Goal: Transaction & Acquisition: Purchase product/service

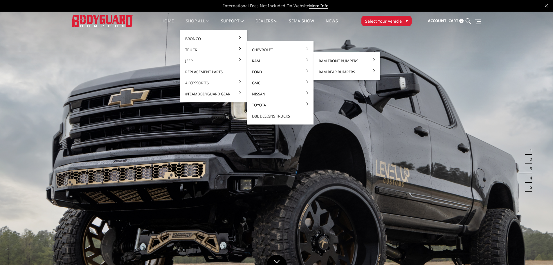
click at [253, 61] on link "Ram" at bounding box center [280, 60] width 62 height 11
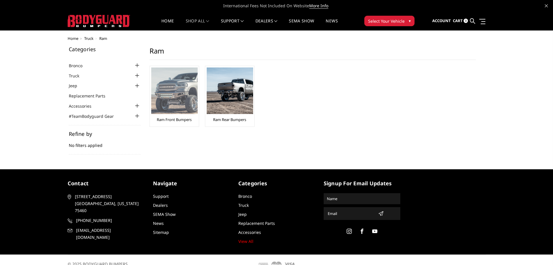
click at [177, 105] on img at bounding box center [174, 90] width 46 height 46
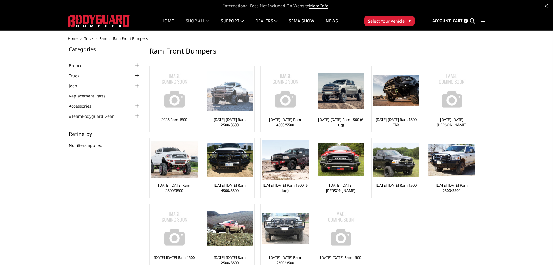
click at [219, 118] on link "[DATE]-[DATE] Ram 2500/3500" at bounding box center [230, 122] width 46 height 10
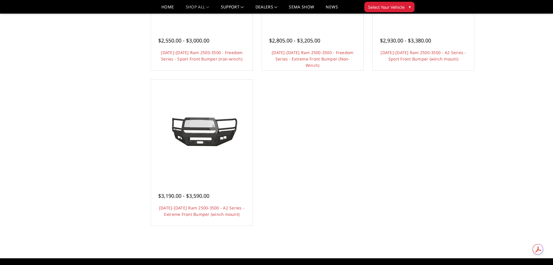
scroll to position [465, 0]
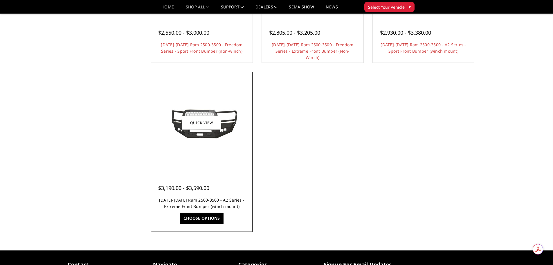
click at [209, 205] on link "[DATE]-[DATE] Ram 2500-3500 - A2 Series - Extreme Front Bumper (winch mount)" at bounding box center [201, 203] width 85 height 12
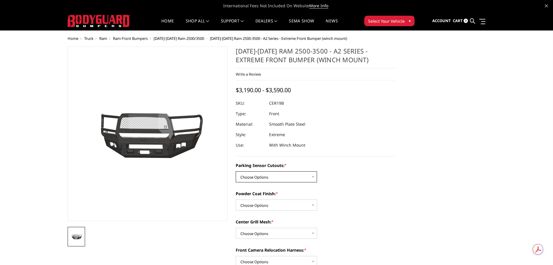
click at [315, 178] on select "Choose Options No - Without Parking Sensor Cutouts Yes - With Parking Sensor Cu…" at bounding box center [276, 176] width 81 height 11
select select "1878"
click at [236, 171] on select "Choose Options No - Without Parking Sensor Cutouts Yes - With Parking Sensor Cu…" at bounding box center [276, 176] width 81 height 11
click at [312, 202] on select "Choose Options Bare Metal Textured Black Powder Coat" at bounding box center [276, 204] width 81 height 11
select select "1881"
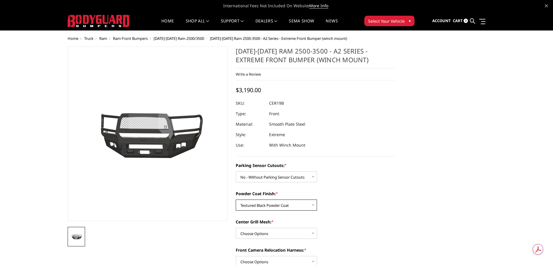
click at [236, 199] on select "Choose Options Bare Metal Textured Black Powder Coat" at bounding box center [276, 204] width 81 height 11
click at [313, 233] on select "Choose Options WITH Center Grill Mesh WITHOUT Center Grill Mesh" at bounding box center [276, 232] width 81 height 11
select select "1882"
click at [236, 227] on select "Choose Options WITH Center Grill Mesh WITHOUT Center Grill Mesh" at bounding box center [276, 232] width 81 height 11
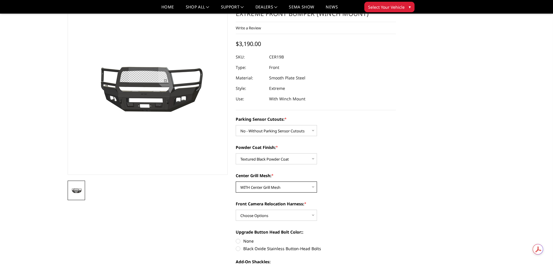
scroll to position [58, 0]
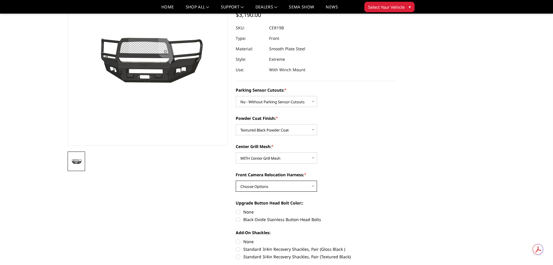
click at [313, 188] on select "Choose Options WITH Front Camera Relocation Harness WITHOUT Front Camera Reloca…" at bounding box center [276, 185] width 81 height 11
select select "1885"
click at [236, 180] on select "Choose Options WITH Front Camera Relocation Harness WITHOUT Front Camera Reloca…" at bounding box center [276, 185] width 81 height 11
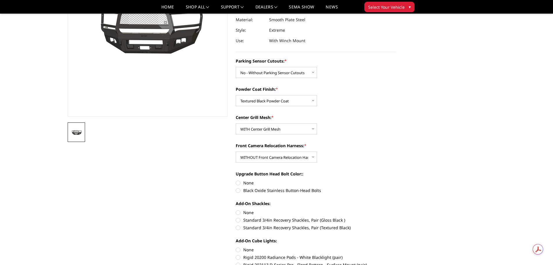
click at [239, 227] on label "Standard 3/4in Recovery Shackles, Pair (Textured Black)" at bounding box center [316, 227] width 160 height 6
click at [396, 217] on input "Standard 3/4in Recovery Shackles, Pair (Textured Black)" at bounding box center [396, 217] width 0 height 0
radio input "true"
click at [237, 183] on label "None" at bounding box center [316, 183] width 160 height 6
click at [236, 180] on input "None" at bounding box center [236, 180] width 0 height 0
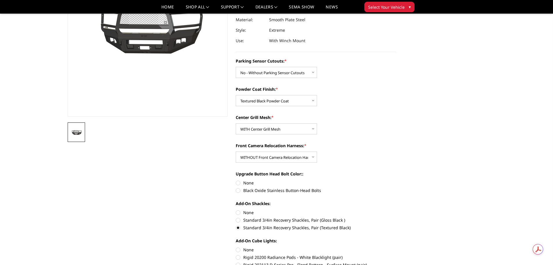
radio input "true"
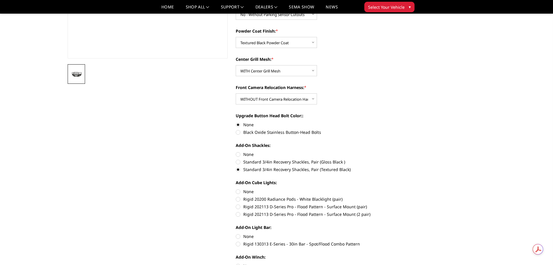
scroll to position [174, 0]
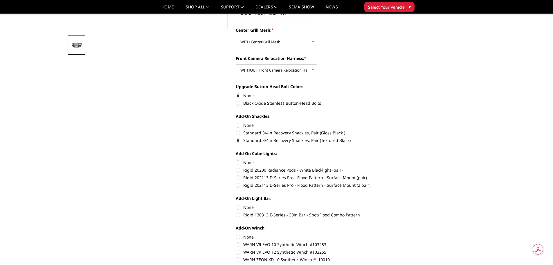
click at [235, 160] on section "2019-2025 Ram 2500-3500 - A2 Series - Extreme Front Bumper (winch mount) Write …" at bounding box center [316, 102] width 168 height 495
drag, startPoint x: 239, startPoint y: 206, endPoint x: 242, endPoint y: 191, distance: 15.4
click at [239, 204] on label "None" at bounding box center [316, 207] width 160 height 6
click at [236, 204] on input "None" at bounding box center [236, 204] width 0 height 0
radio input "true"
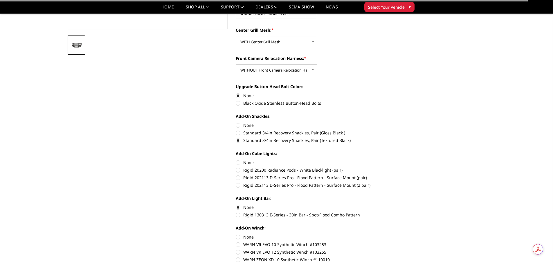
click at [239, 162] on label "None" at bounding box center [316, 162] width 160 height 6
click at [236, 159] on input "None" at bounding box center [236, 159] width 0 height 0
radio input "true"
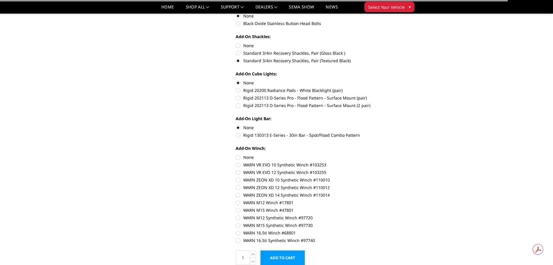
scroll to position [261, 0]
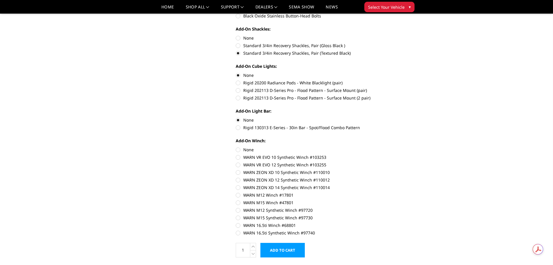
click at [238, 149] on label "None" at bounding box center [316, 149] width 160 height 6
click at [236, 147] on input "None" at bounding box center [236, 146] width 0 height 0
radio input "true"
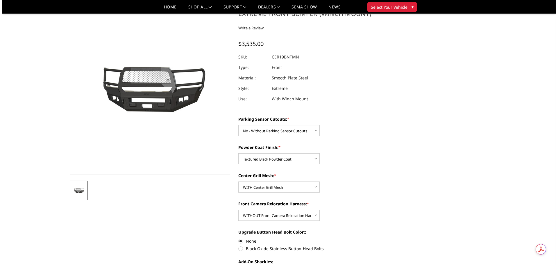
scroll to position [0, 0]
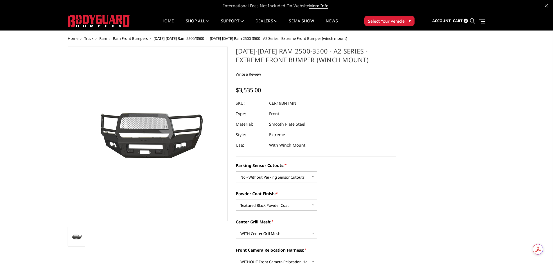
click at [473, 21] on icon at bounding box center [472, 20] width 5 height 5
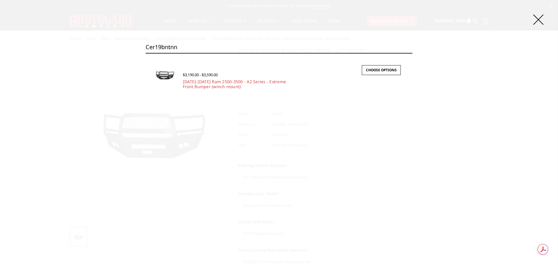
type input "cer19bntnn"
click at [198, 78] on div "$3,190.00 - $3,590.00" at bounding box center [292, 75] width 218 height 8
click at [369, 69] on link "Choose Options" at bounding box center [381, 70] width 39 height 10
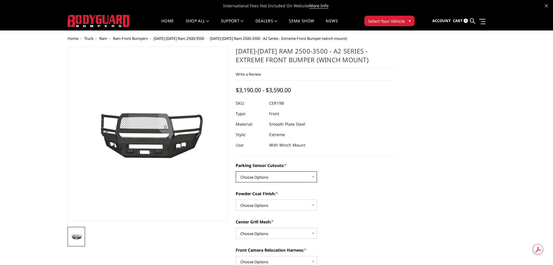
click at [271, 175] on select "Choose Options No - Without Parking Sensor Cutouts Yes - With Parking Sensor Cu…" at bounding box center [276, 176] width 81 height 11
select select "1878"
click at [236, 171] on select "Choose Options No - Without Parking Sensor Cutouts Yes - With Parking Sensor Cu…" at bounding box center [276, 176] width 81 height 11
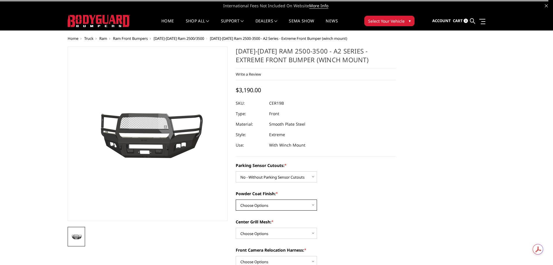
click at [275, 207] on select "Choose Options Bare Metal Textured Black Powder Coat" at bounding box center [276, 204] width 81 height 11
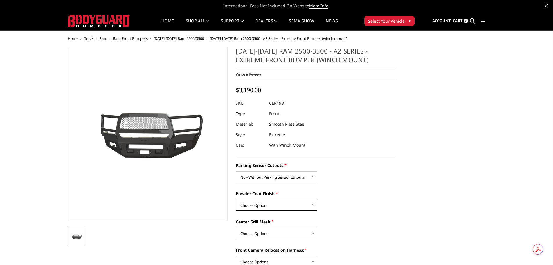
select select "1881"
click at [236, 199] on select "Choose Options Bare Metal Textured Black Powder Coat" at bounding box center [276, 204] width 81 height 11
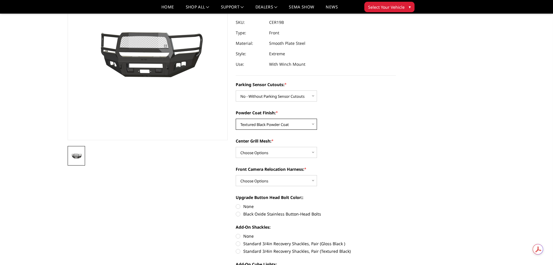
scroll to position [87, 0]
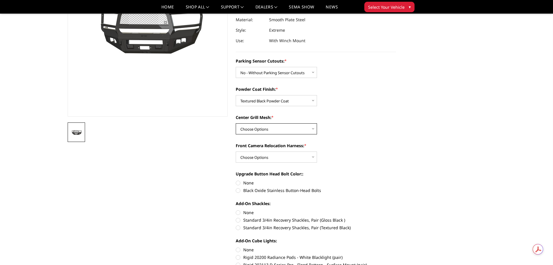
click at [279, 130] on select "Choose Options WITH Center Grill Mesh WITHOUT Center Grill Mesh" at bounding box center [276, 128] width 81 height 11
select select "1882"
click at [236, 123] on select "Choose Options WITH Center Grill Mesh WITHOUT Center Grill Mesh" at bounding box center [276, 128] width 81 height 11
click at [290, 157] on select "Choose Options WITH Front Camera Relocation Harness WITHOUT Front Camera Reloca…" at bounding box center [276, 156] width 81 height 11
select select "1885"
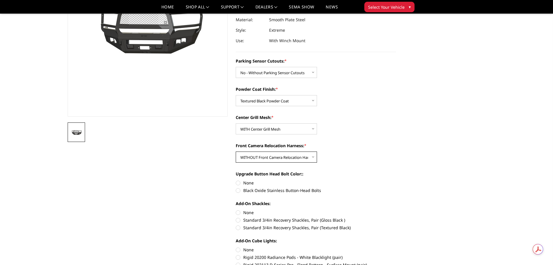
click at [236, 151] on select "Choose Options WITH Front Camera Relocation Harness WITHOUT Front Camera Reloca…" at bounding box center [276, 156] width 81 height 11
click at [238, 182] on label "None" at bounding box center [316, 183] width 160 height 6
click at [236, 180] on input "None" at bounding box center [236, 180] width 0 height 0
radio input "true"
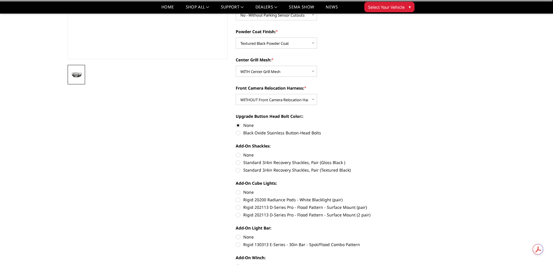
scroll to position [145, 0]
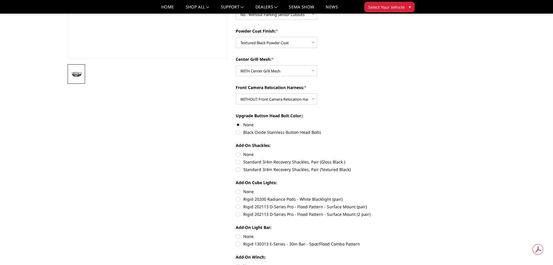
click at [239, 171] on label "Standard 3/4in Recovery Shackles, Pair (Textured Black)" at bounding box center [316, 169] width 160 height 6
click at [396, 159] on input "Standard 3/4in Recovery Shackles, Pair (Textured Black)" at bounding box center [396, 159] width 0 height 0
radio input "true"
drag, startPoint x: 238, startPoint y: 191, endPoint x: 238, endPoint y: 196, distance: 4.4
click at [238, 191] on label "None" at bounding box center [316, 191] width 160 height 6
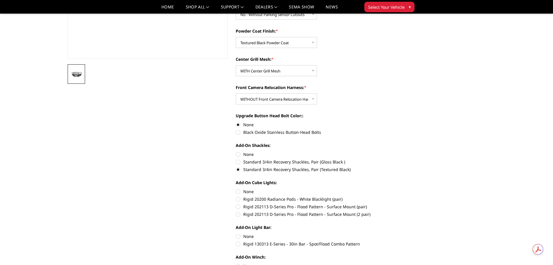
click at [236, 189] on input "None" at bounding box center [236, 188] width 0 height 0
radio input "true"
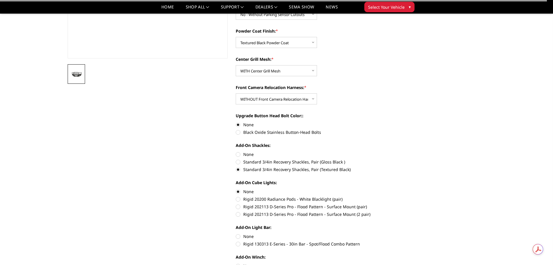
click at [237, 236] on label "None" at bounding box center [316, 236] width 160 height 6
click at [236, 233] on input "None" at bounding box center [236, 233] width 0 height 0
radio input "true"
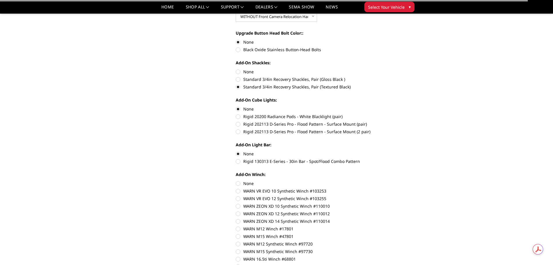
scroll to position [261, 0]
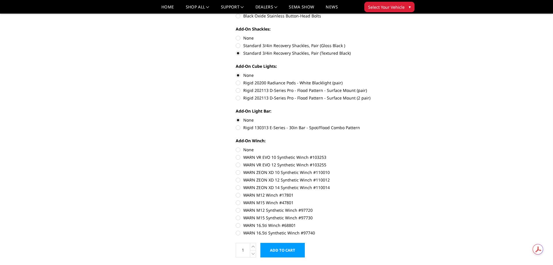
click at [238, 149] on label "None" at bounding box center [316, 149] width 160 height 6
click at [236, 147] on input "None" at bounding box center [236, 146] width 0 height 0
radio input "true"
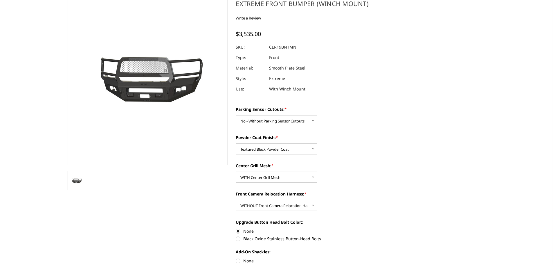
scroll to position [0, 0]
